Goal: Navigation & Orientation: Find specific page/section

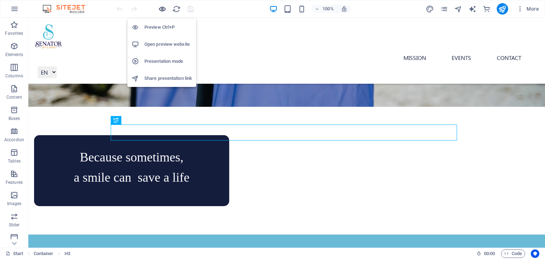
click at [163, 11] on icon "button" at bounding box center [162, 9] width 8 height 8
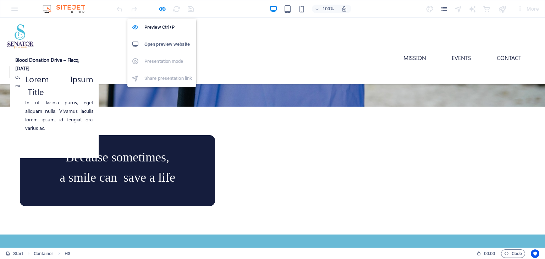
click at [158, 44] on h6 "Open preview website" at bounding box center [168, 44] width 48 height 9
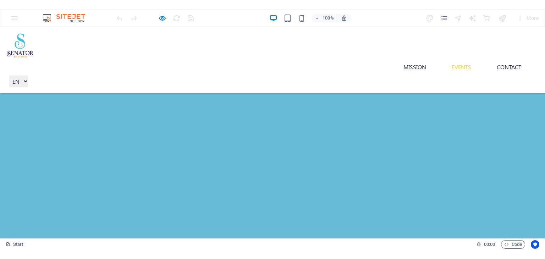
scroll to position [1019, 0]
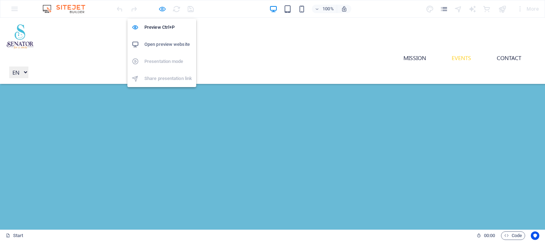
click at [162, 12] on icon "button" at bounding box center [162, 9] width 8 height 8
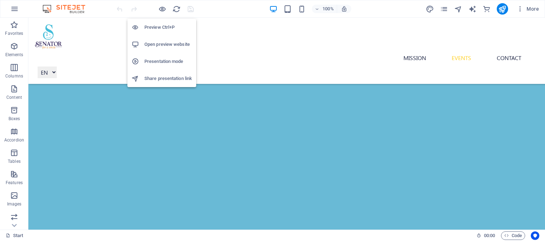
click at [163, 44] on h6 "Open preview website" at bounding box center [168, 44] width 48 height 9
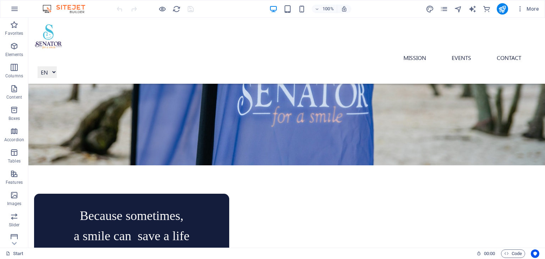
scroll to position [0, 0]
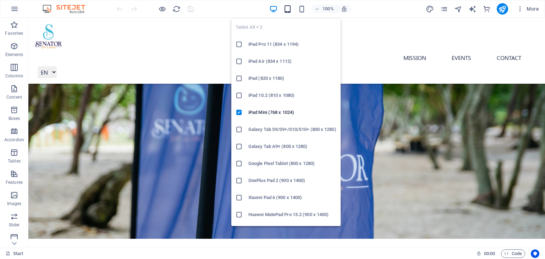
click at [288, 11] on icon "button" at bounding box center [288, 9] width 8 height 8
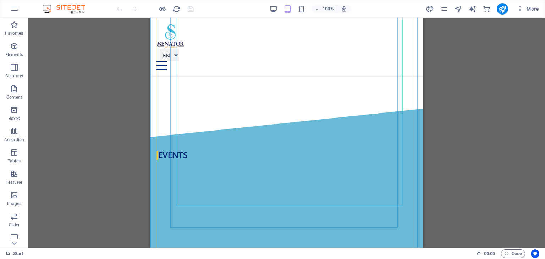
scroll to position [887, 0]
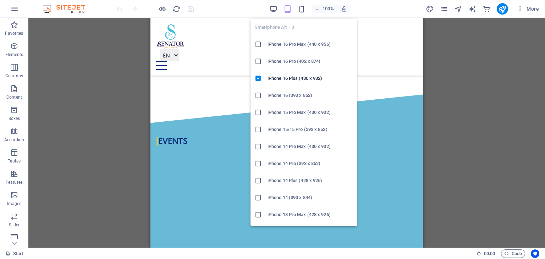
click at [303, 9] on icon "button" at bounding box center [302, 9] width 8 height 8
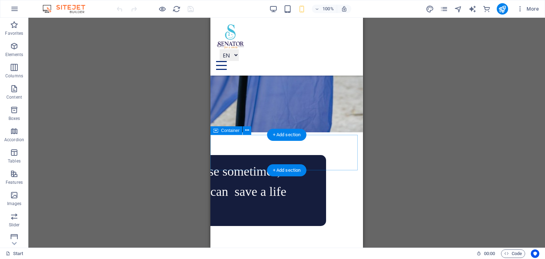
scroll to position [0, 0]
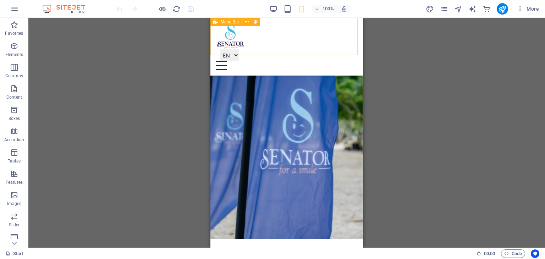
click at [347, 42] on div "Mission Events Contact EN FR MR" at bounding box center [286, 47] width 153 height 58
click at [346, 42] on div "Mission Events Contact EN FR MR" at bounding box center [286, 47] width 153 height 58
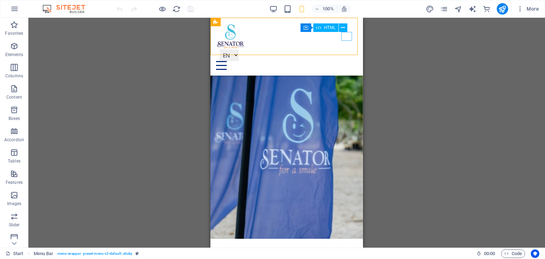
click at [345, 61] on div at bounding box center [286, 65] width 141 height 9
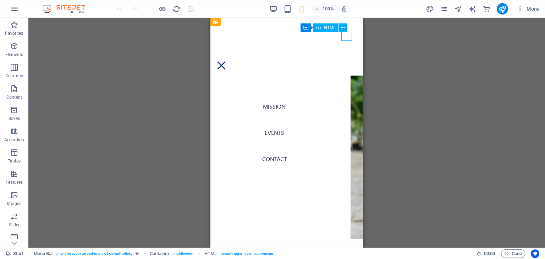
click at [345, 61] on div at bounding box center [286, 65] width 141 height 9
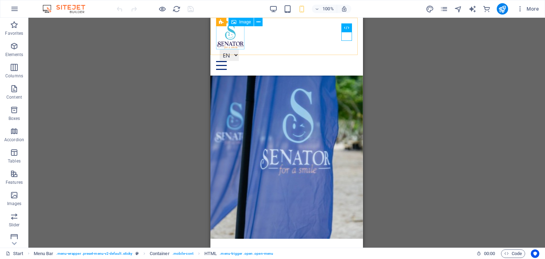
click at [229, 40] on figure at bounding box center [286, 36] width 141 height 26
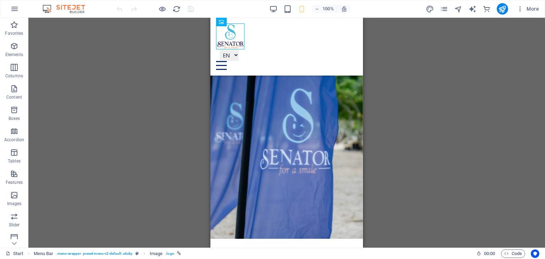
click at [420, 108] on div "Drag here to replace the existing content. Press “Ctrl” if you want to create a…" at bounding box center [286, 133] width 517 height 230
click at [152, 94] on div "Drag here to replace the existing content. Press “Ctrl” if you want to create a…" at bounding box center [286, 133] width 517 height 230
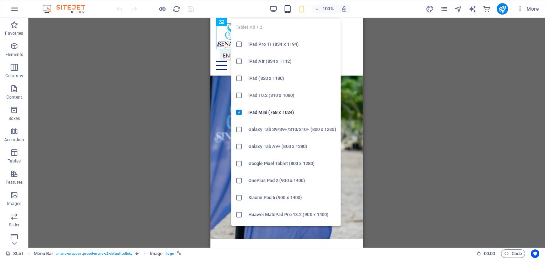
click at [289, 10] on icon "button" at bounding box center [288, 9] width 8 height 8
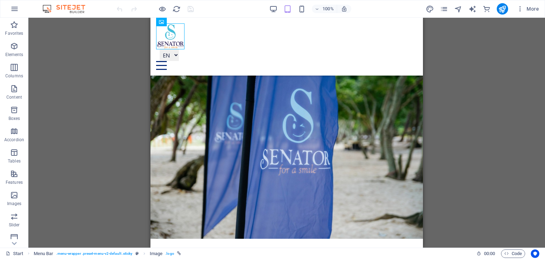
click at [280, 10] on div "100%" at bounding box center [310, 8] width 82 height 11
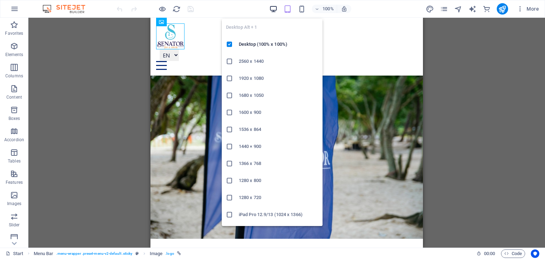
click at [277, 10] on icon "button" at bounding box center [273, 9] width 8 height 8
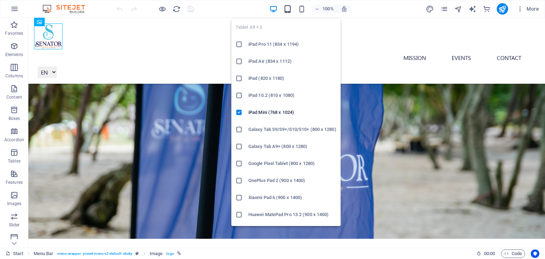
click at [289, 9] on icon "button" at bounding box center [288, 9] width 8 height 8
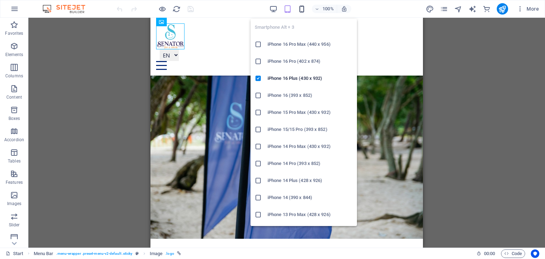
click at [305, 9] on icon "button" at bounding box center [302, 9] width 8 height 8
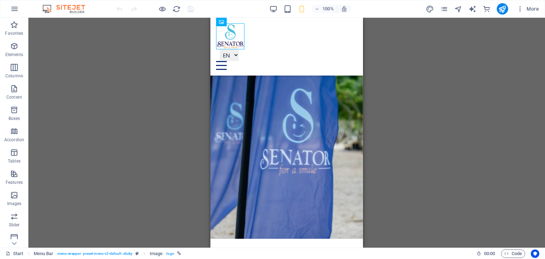
click at [429, 163] on div "Drag here to replace the existing content. Press “Ctrl” if you want to create a…" at bounding box center [286, 133] width 517 height 230
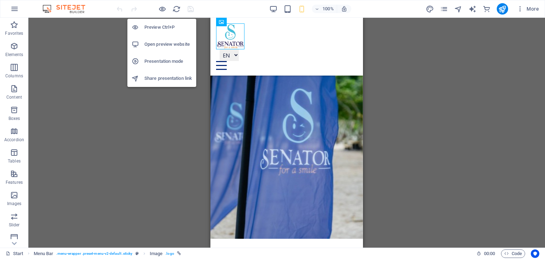
click at [161, 47] on h6 "Open preview website" at bounding box center [168, 44] width 48 height 9
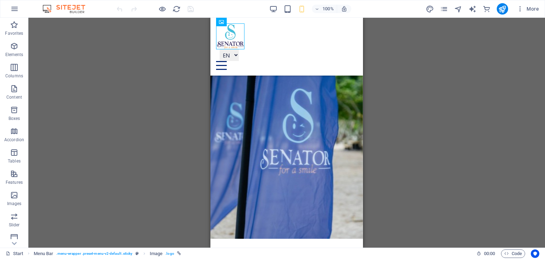
click at [389, 122] on div "Drag here to replace the existing content. Press “Ctrl” if you want to create a…" at bounding box center [286, 133] width 517 height 230
click at [456, 143] on div "Drag here to replace the existing content. Press “Ctrl” if you want to create a…" at bounding box center [286, 133] width 517 height 230
